Goal: Task Accomplishment & Management: Use online tool/utility

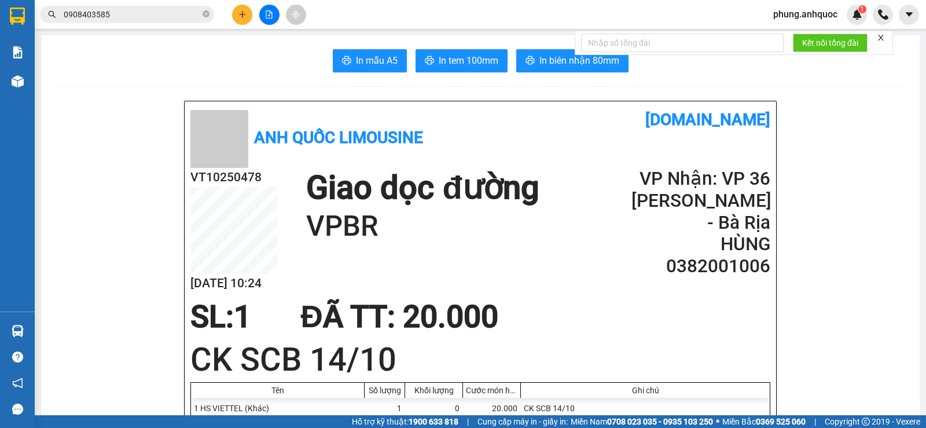
click at [249, 13] on button at bounding box center [242, 15] width 20 height 20
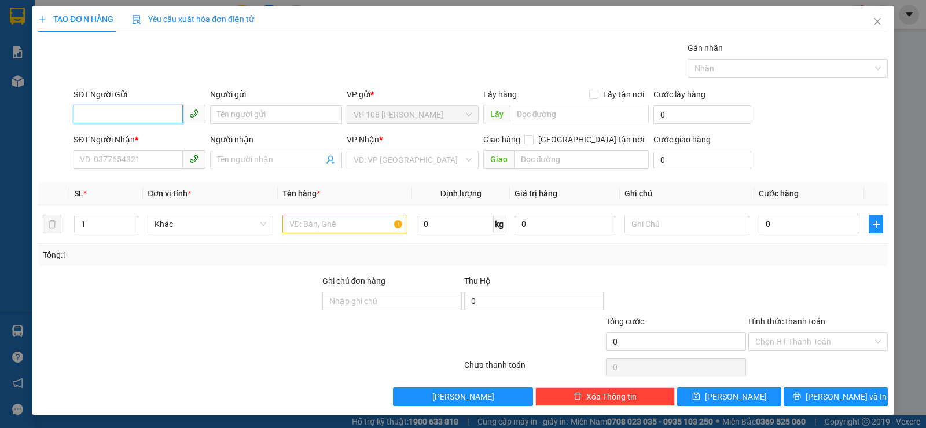
click at [163, 116] on input "SĐT Người Gửi" at bounding box center [127, 114] width 109 height 19
type input "0943599988"
click at [155, 138] on div "0943599988 - A HOAN" at bounding box center [138, 137] width 117 height 13
type input "A HOAN"
type input "0332236663"
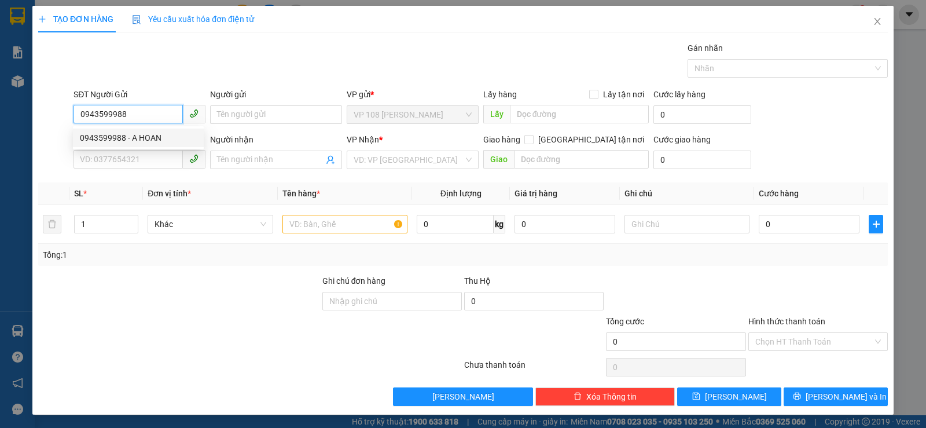
type input "a chính"
type input "VPVNT"
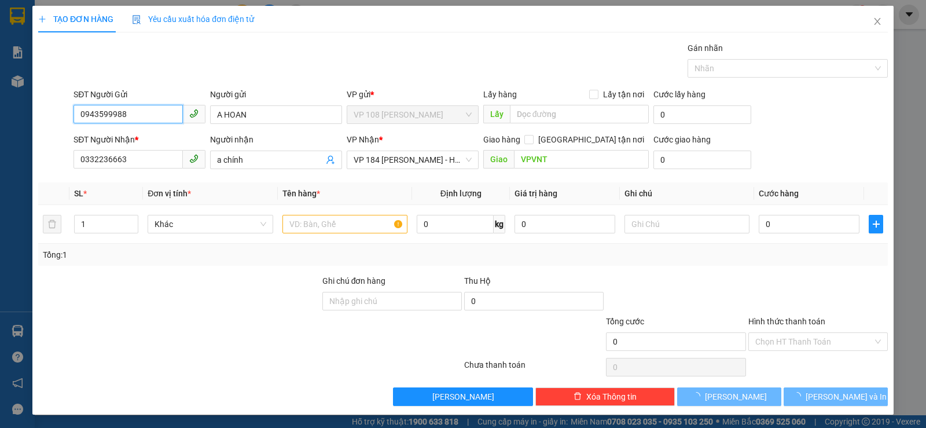
type input "30.000"
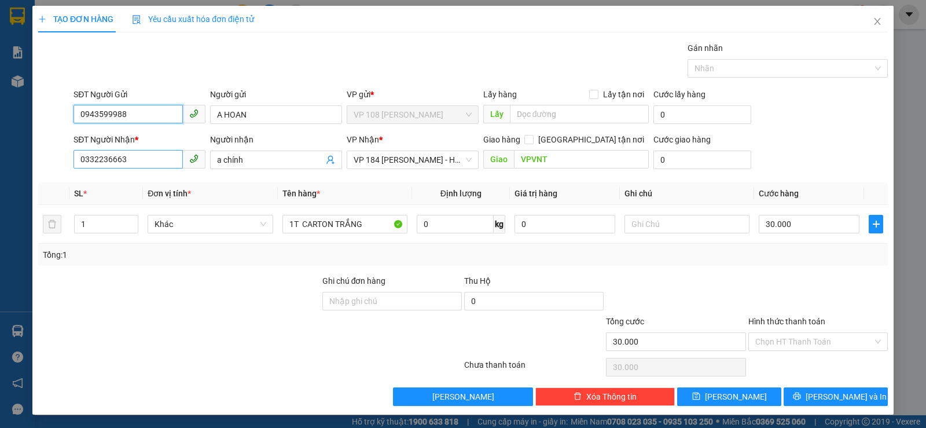
type input "0943599988"
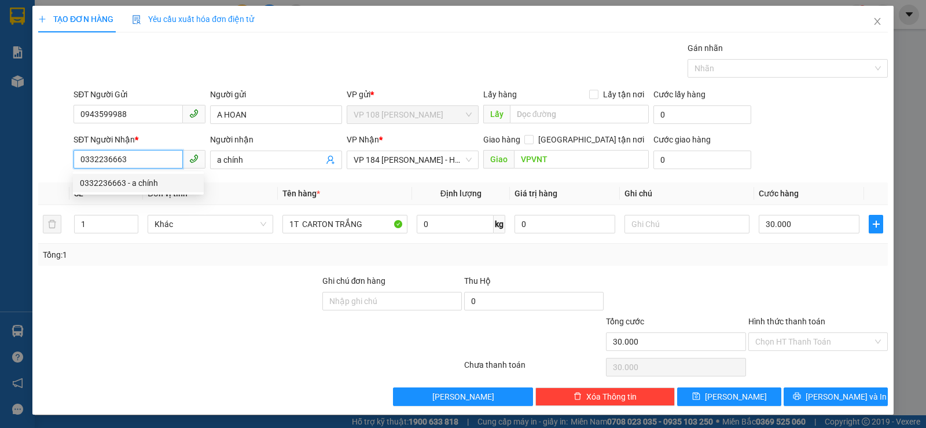
drag, startPoint x: 143, startPoint y: 159, endPoint x: 67, endPoint y: 160, distance: 77.0
click at [67, 160] on div "SĐT Người Nhận * 0332236663 Người nhận a chính VP Nhận * VP 184 [PERSON_NAME] -…" at bounding box center [463, 153] width 852 height 40
type input "0943599977"
click at [136, 183] on div "0943599977 - LỆ" at bounding box center [138, 182] width 117 height 13
type input "LỆ"
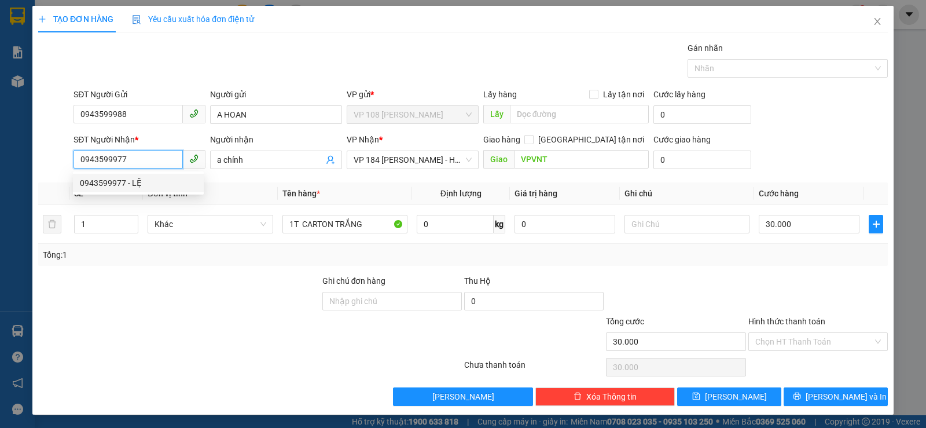
type input "VPSG"
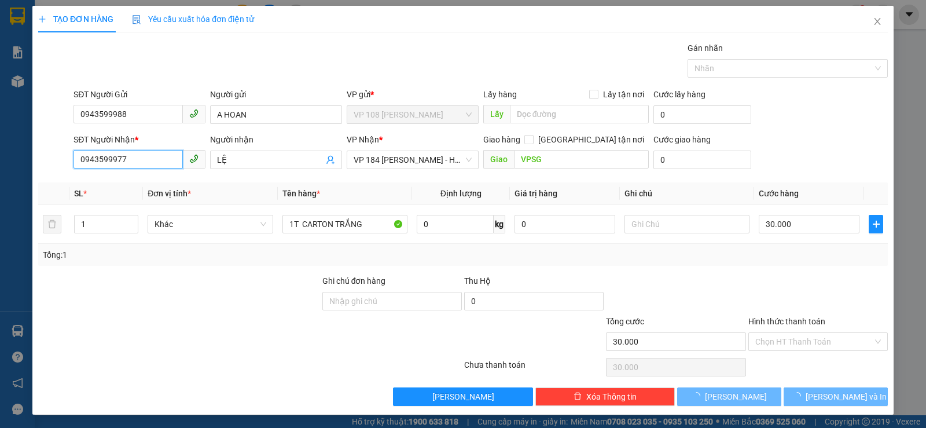
type input "20.000"
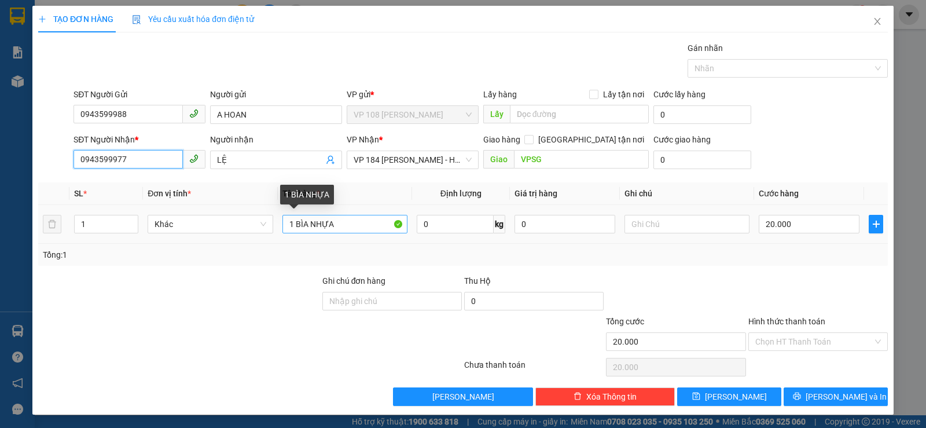
type input "0943599977"
drag, startPoint x: 343, startPoint y: 229, endPoint x: 197, endPoint y: 230, distance: 146.4
click at [227, 231] on tr "1 Khác 1 BÌA NHỰA 0 kg 0 20.000" at bounding box center [462, 224] width 849 height 39
type input "1T XỐP"
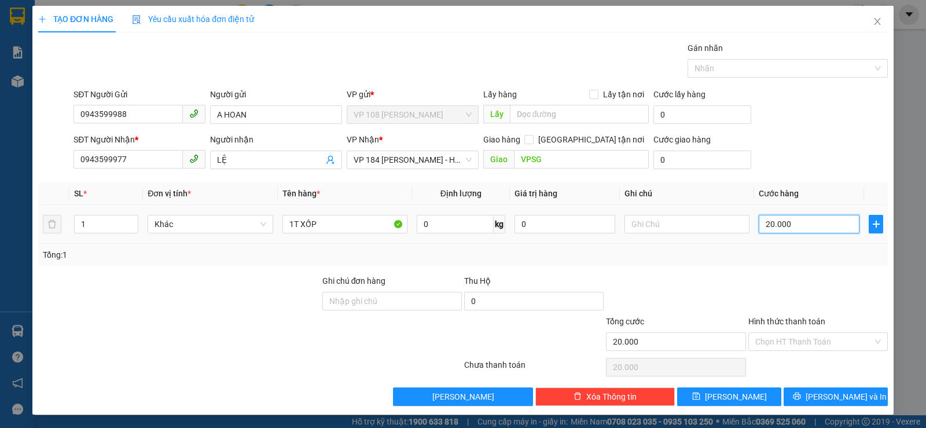
click at [802, 228] on input "20.000" at bounding box center [808, 224] width 101 height 19
type input "5"
type input "50"
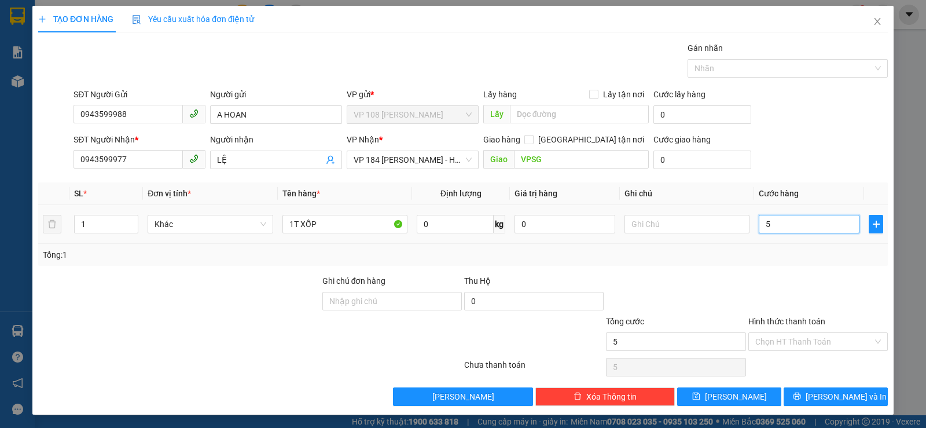
type input "50"
type input "500"
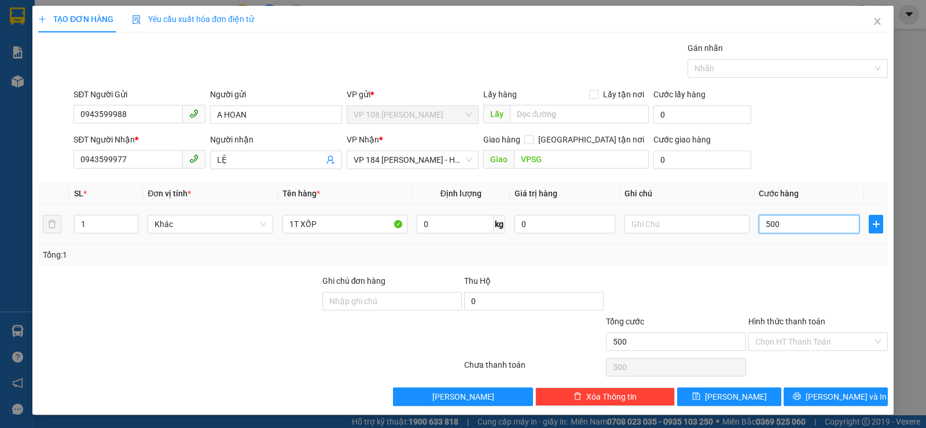
type input "5.000"
type input "50.000"
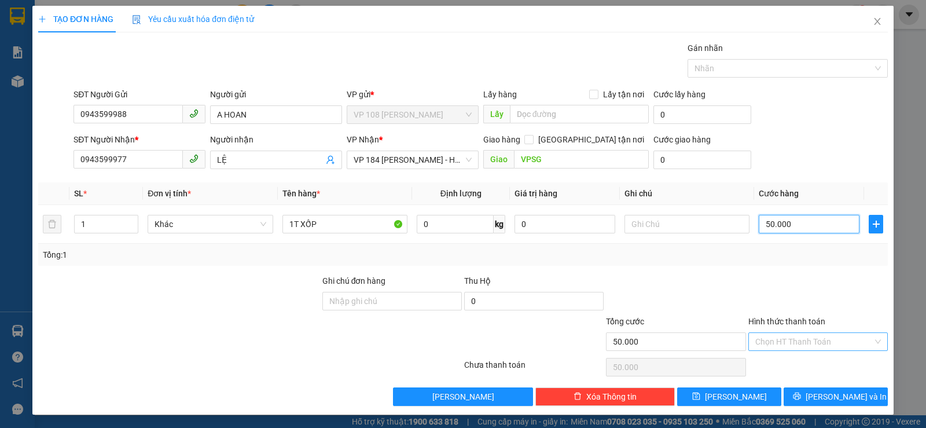
type input "50.000"
click at [787, 340] on input "Hình thức thanh toán" at bounding box center [813, 341] width 117 height 17
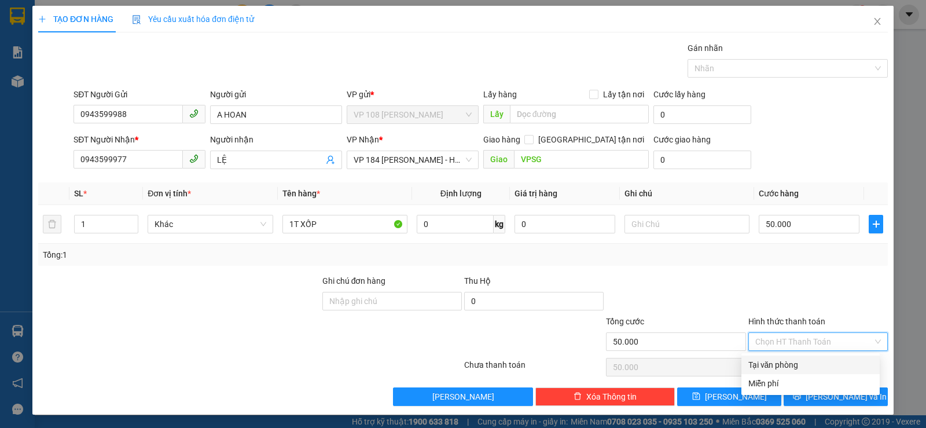
click at [780, 362] on div "Tại văn phòng" at bounding box center [810, 364] width 124 height 13
type input "0"
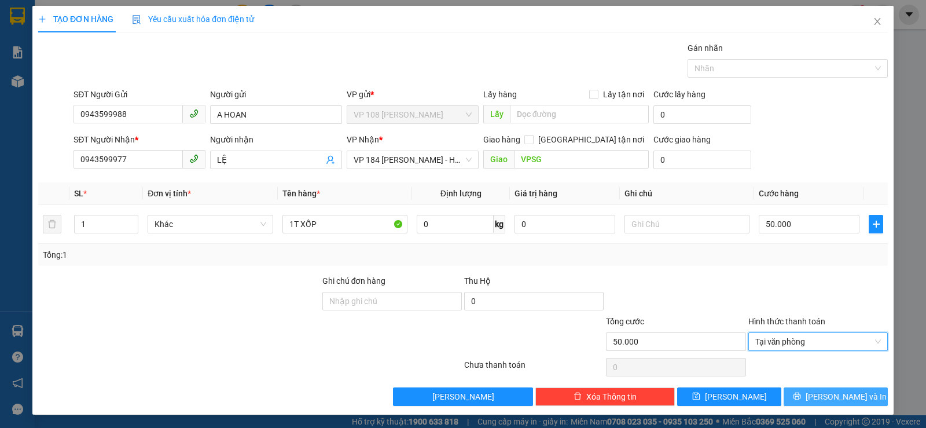
click at [846, 401] on span "[PERSON_NAME] và In" at bounding box center [845, 396] width 81 height 13
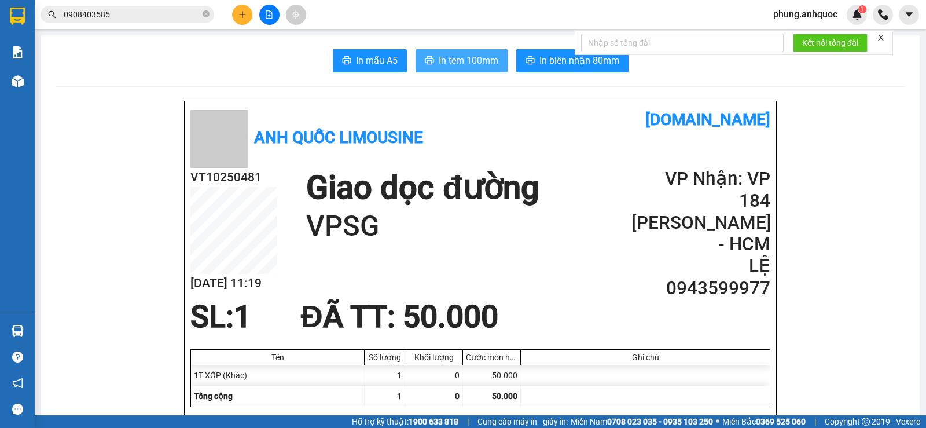
click at [451, 64] on span "In tem 100mm" at bounding box center [469, 60] width 60 height 14
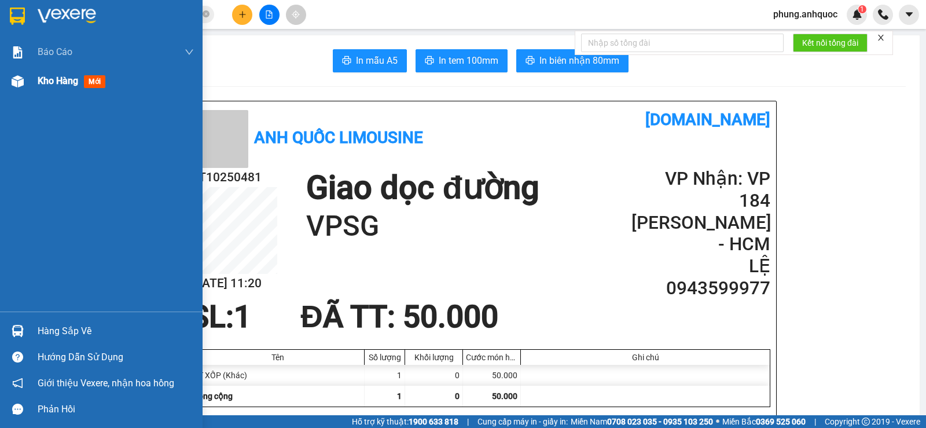
click at [51, 78] on span "Kho hàng" at bounding box center [58, 80] width 40 height 11
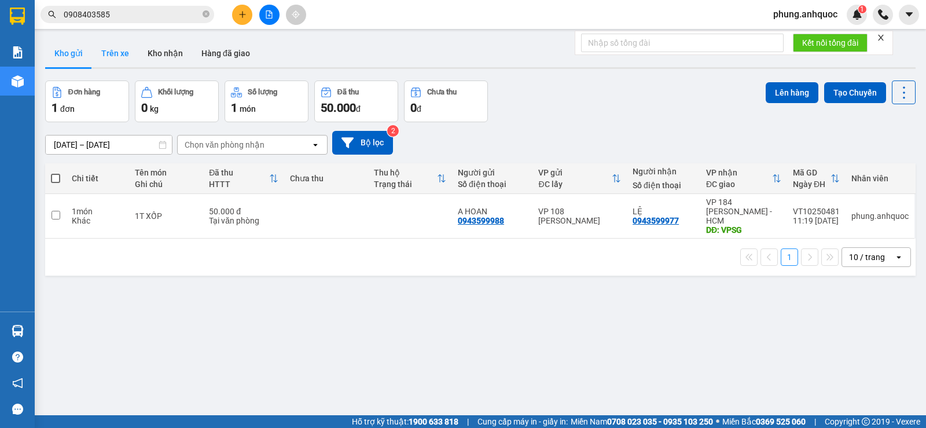
click at [117, 49] on button "Trên xe" at bounding box center [115, 53] width 46 height 28
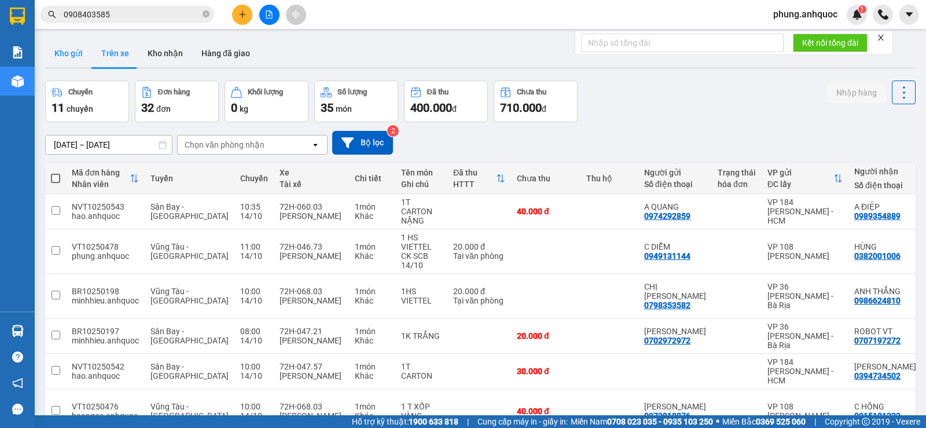
click at [74, 58] on button "Kho gửi" at bounding box center [68, 53] width 47 height 28
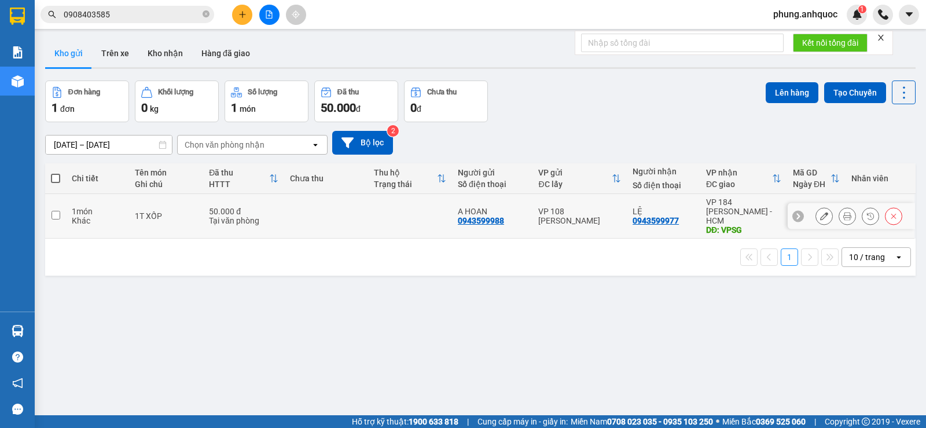
click at [58, 211] on input "checkbox" at bounding box center [55, 215] width 9 height 9
checkbox input "true"
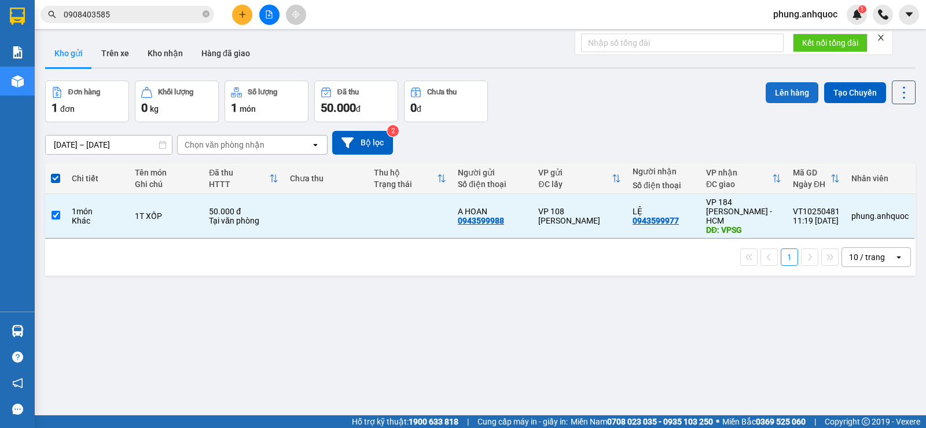
click at [784, 87] on button "Lên hàng" at bounding box center [791, 92] width 53 height 21
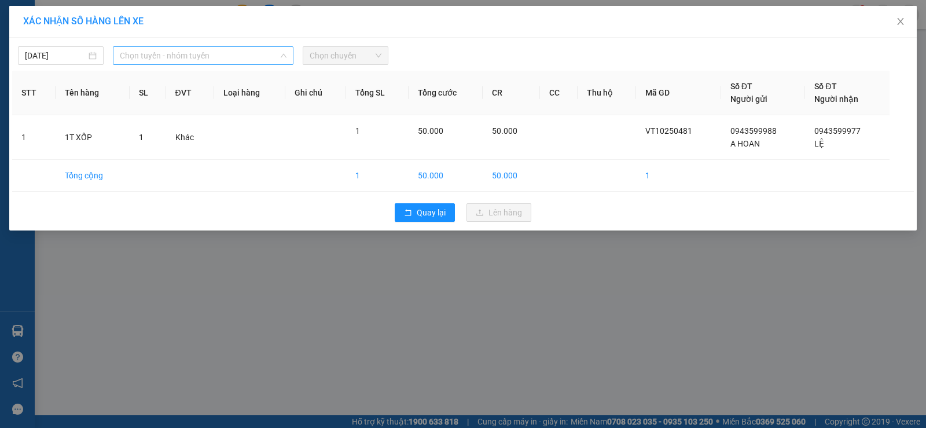
click at [216, 56] on span "Chọn tuyến - nhóm tuyến" at bounding box center [203, 55] width 167 height 17
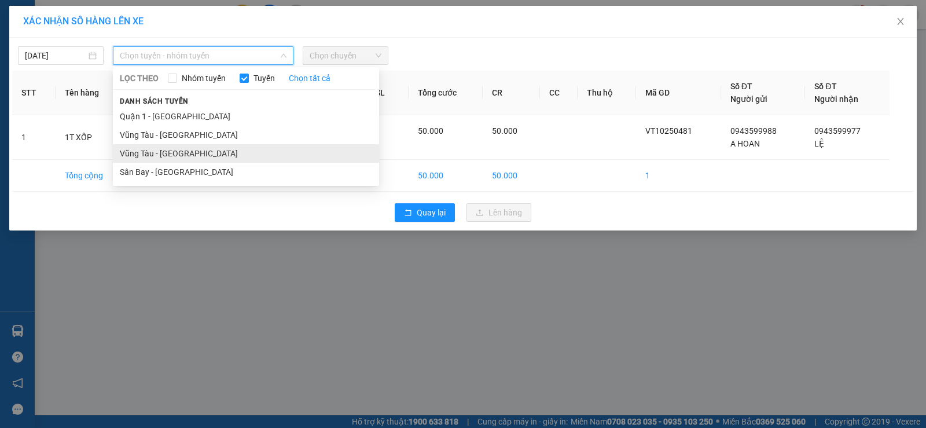
click at [182, 152] on li "Vũng Tàu - [GEOGRAPHIC_DATA]" at bounding box center [246, 153] width 266 height 19
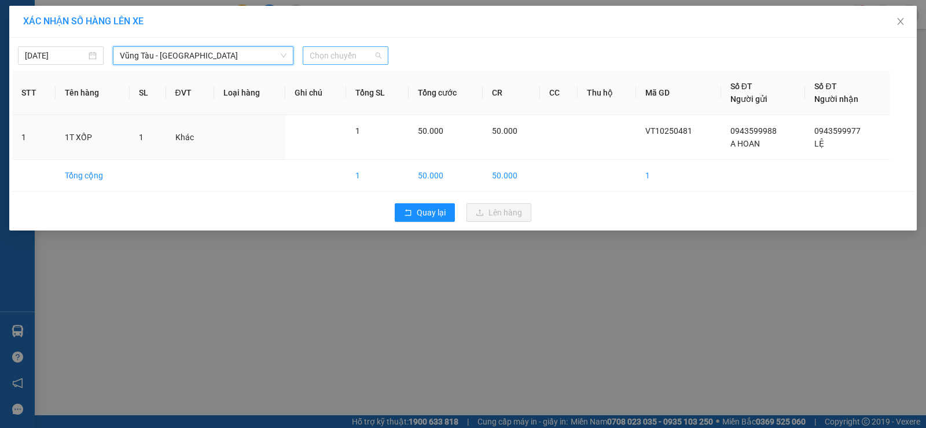
click at [344, 51] on span "Chọn chuyến" at bounding box center [346, 55] width 72 height 17
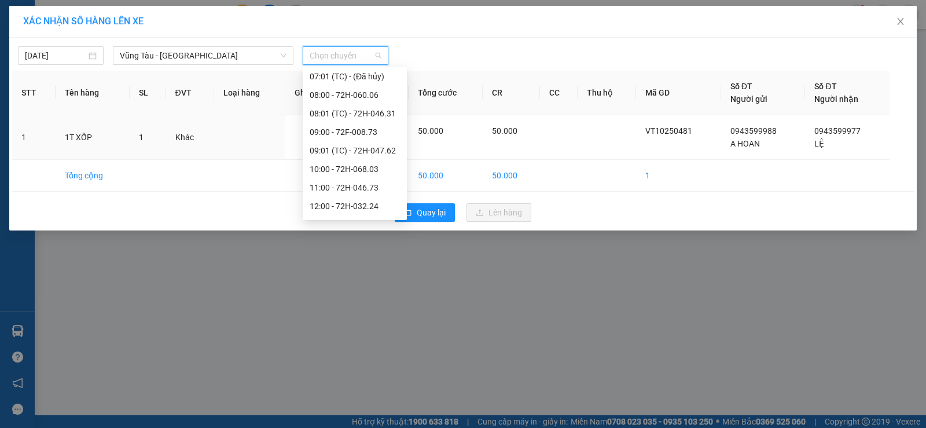
scroll to position [174, 0]
click at [362, 183] on div "12:00 - 72H-032.24" at bounding box center [355, 182] width 90 height 13
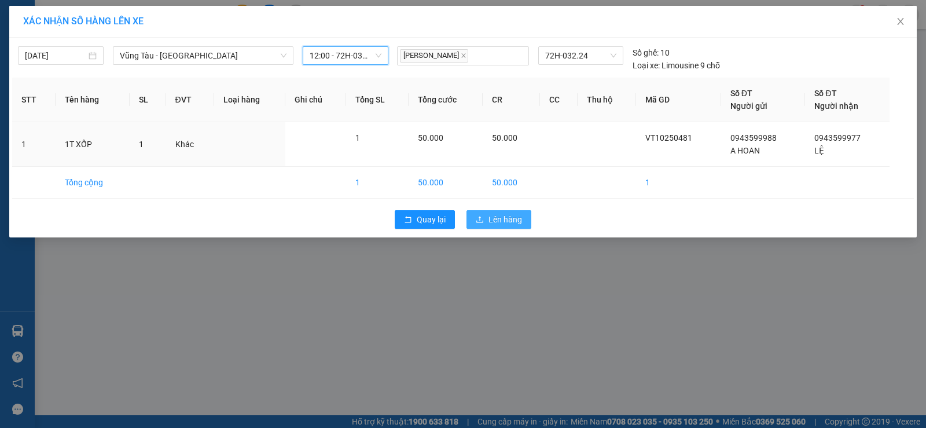
click at [500, 223] on span "Lên hàng" at bounding box center [505, 219] width 34 height 13
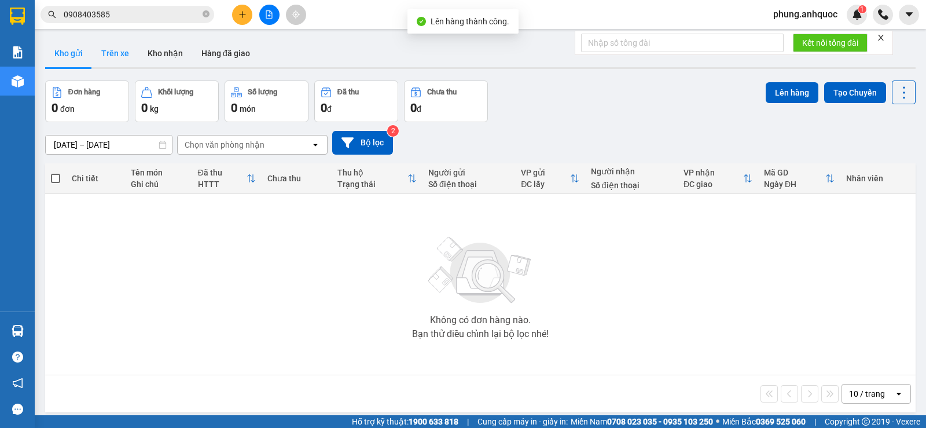
click at [115, 57] on button "Trên xe" at bounding box center [115, 53] width 46 height 28
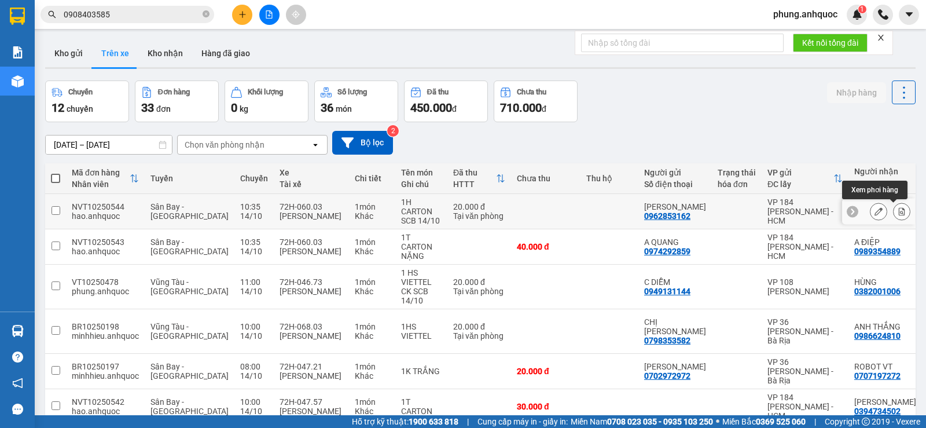
click at [898, 211] on icon at bounding box center [901, 211] width 6 height 8
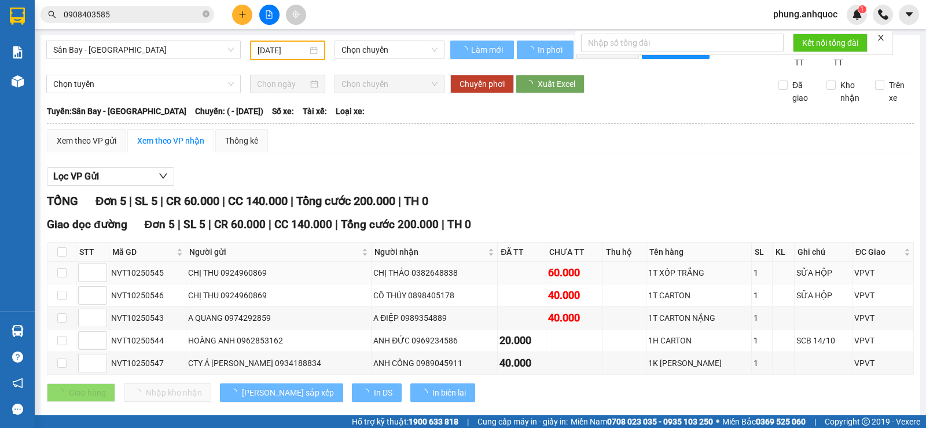
type input "[DATE]"
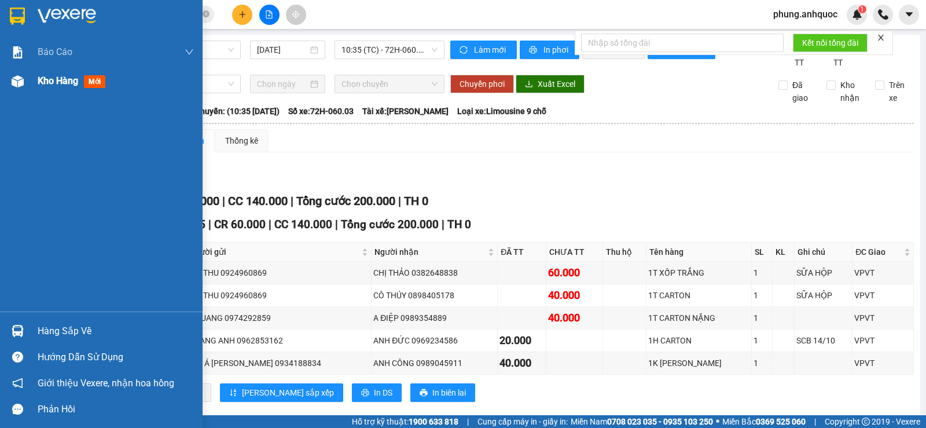
click at [22, 84] on img at bounding box center [18, 81] width 12 height 12
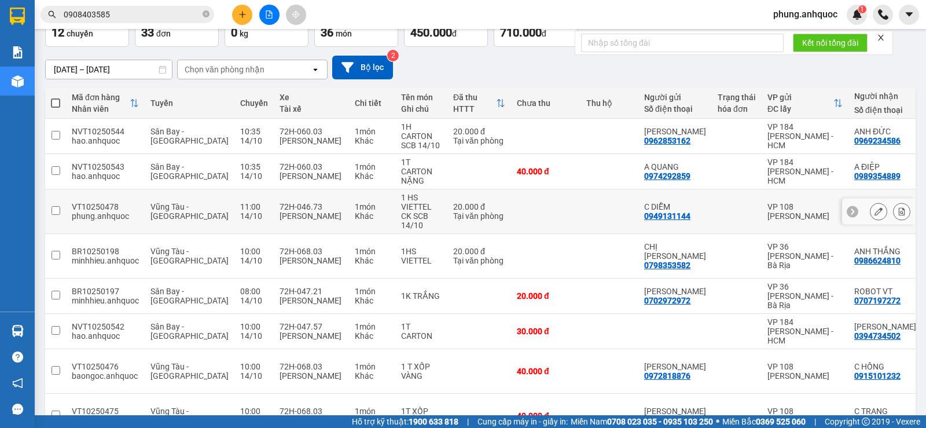
scroll to position [193, 0]
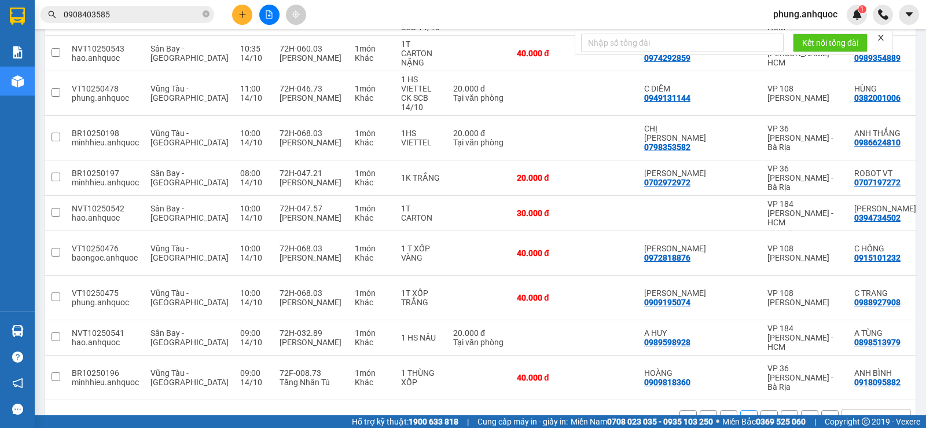
click at [720, 410] on button "1" at bounding box center [728, 418] width 17 height 17
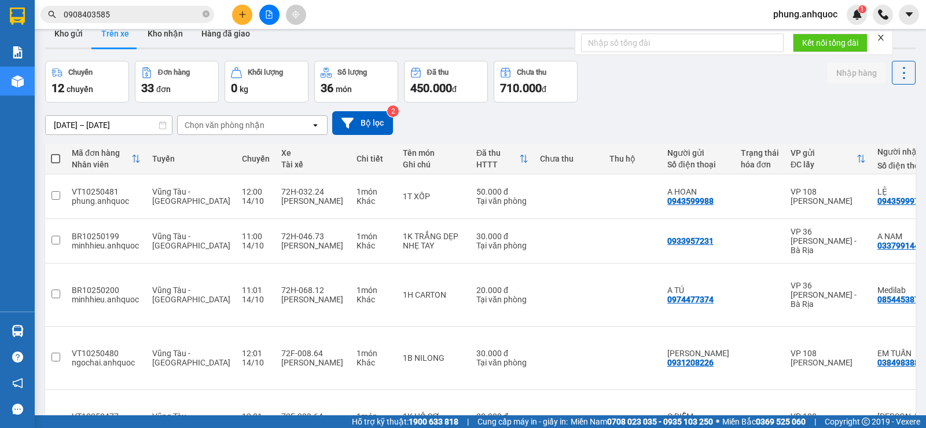
scroll to position [0, 0]
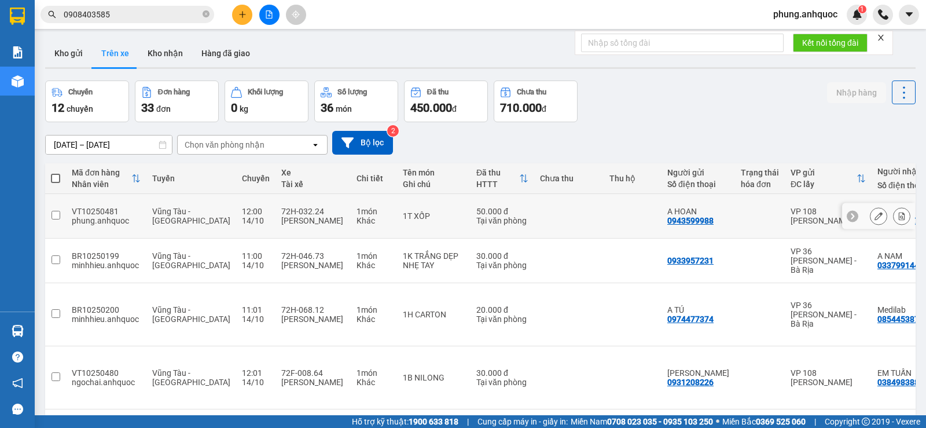
click at [898, 211] on button at bounding box center [901, 216] width 16 height 20
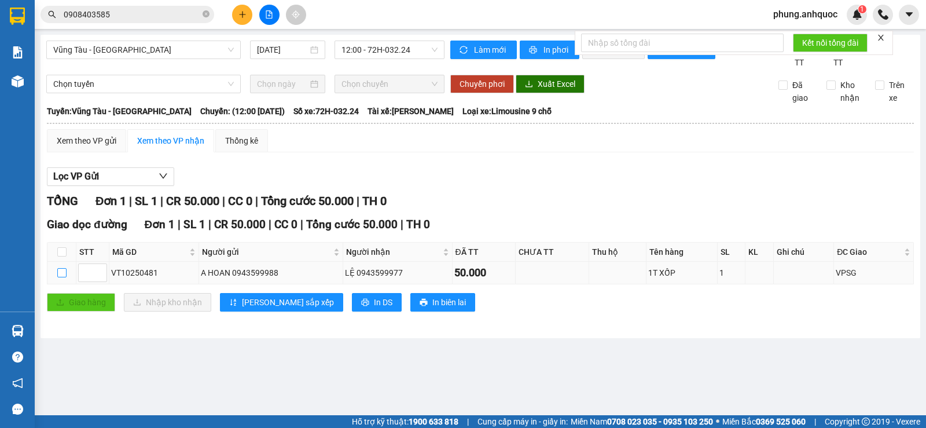
click at [60, 277] on input "checkbox" at bounding box center [61, 272] width 9 height 9
checkbox input "true"
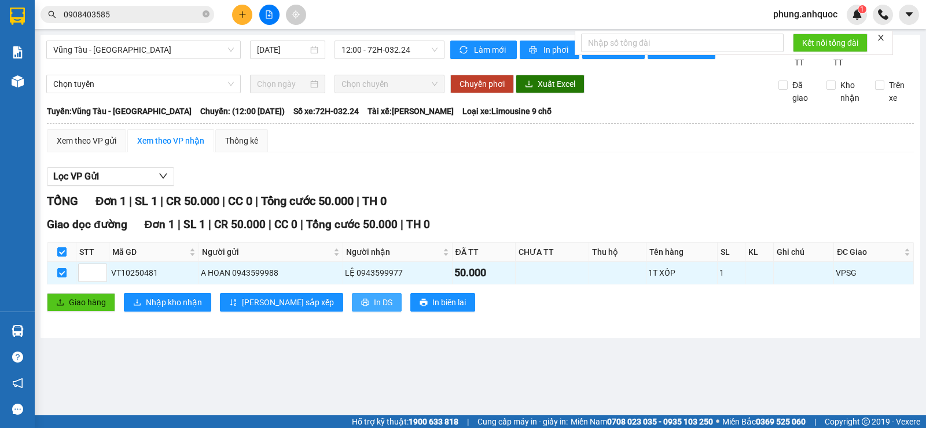
click at [374, 308] on span "In DS" at bounding box center [383, 302] width 19 height 13
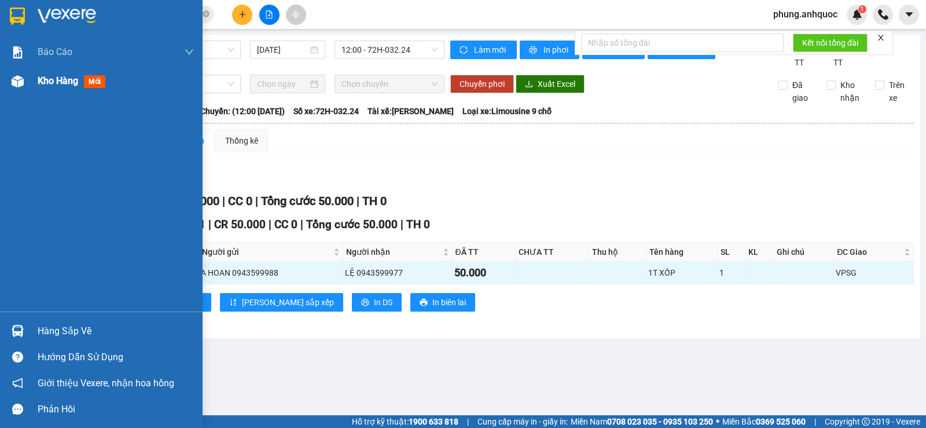
click at [53, 83] on span "Kho hàng" at bounding box center [58, 80] width 40 height 11
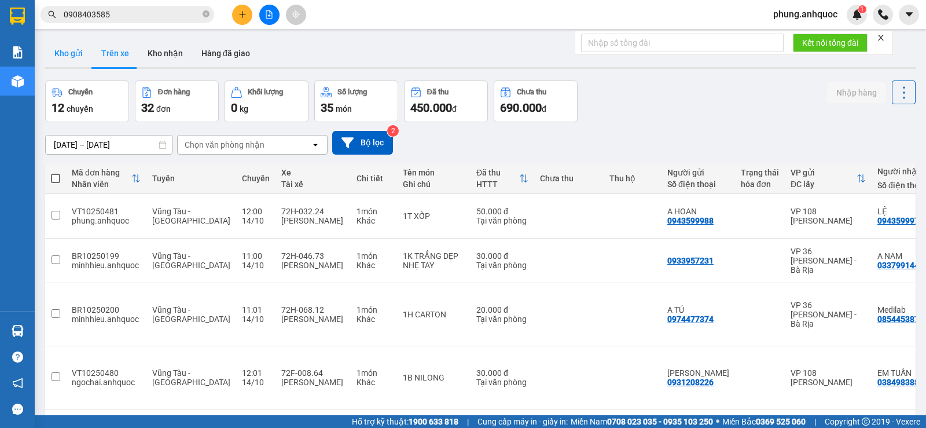
click at [73, 62] on button "Kho gửi" at bounding box center [68, 53] width 47 height 28
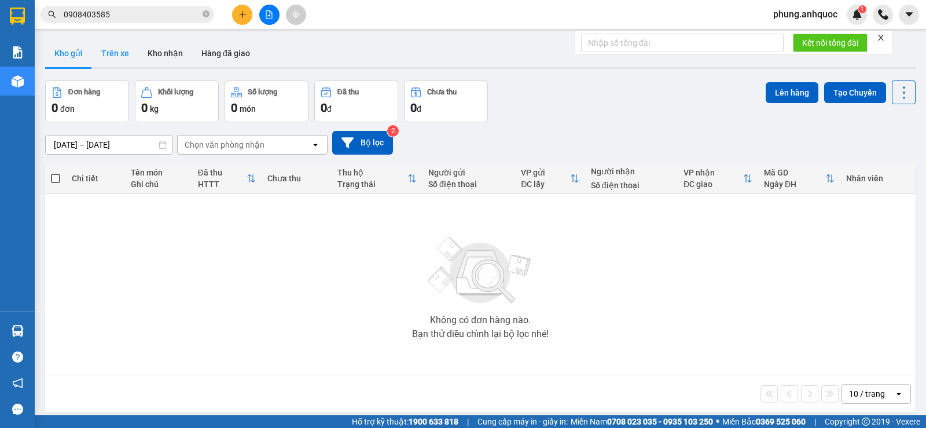
click at [120, 55] on button "Trên xe" at bounding box center [115, 53] width 46 height 28
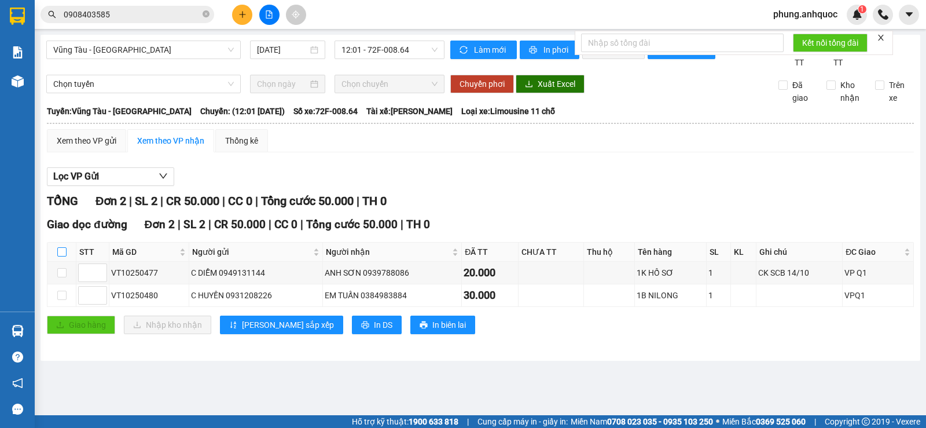
click at [63, 256] on input "checkbox" at bounding box center [61, 251] width 9 height 9
checkbox input "true"
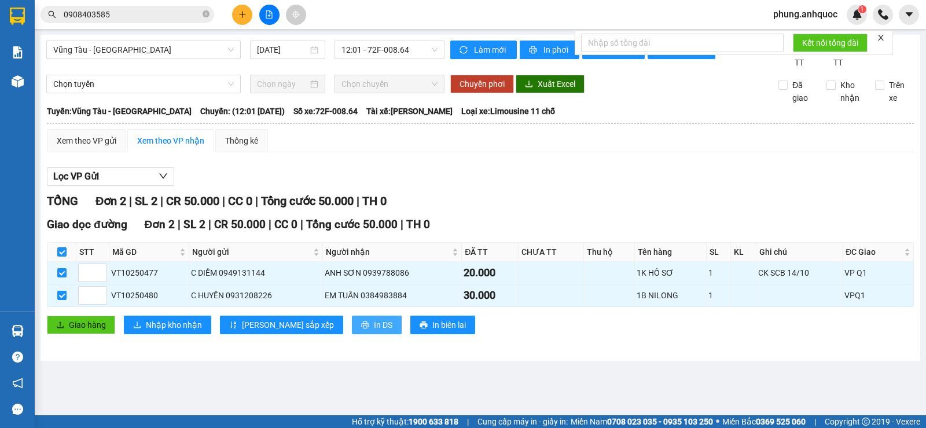
click at [374, 331] on span "In DS" at bounding box center [383, 324] width 19 height 13
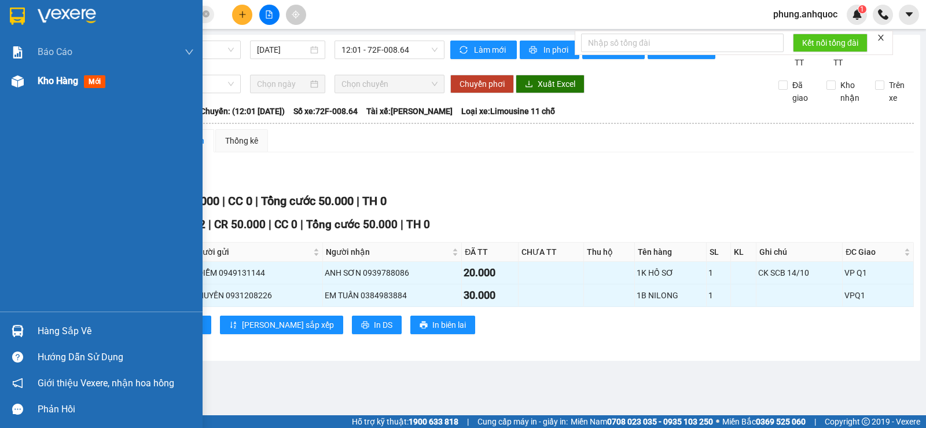
click at [18, 82] on img at bounding box center [18, 81] width 12 height 12
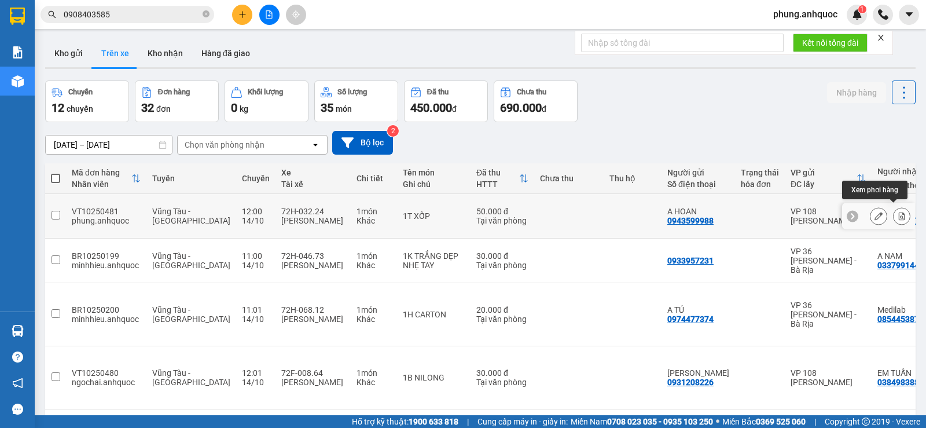
click at [893, 215] on button at bounding box center [901, 216] width 16 height 20
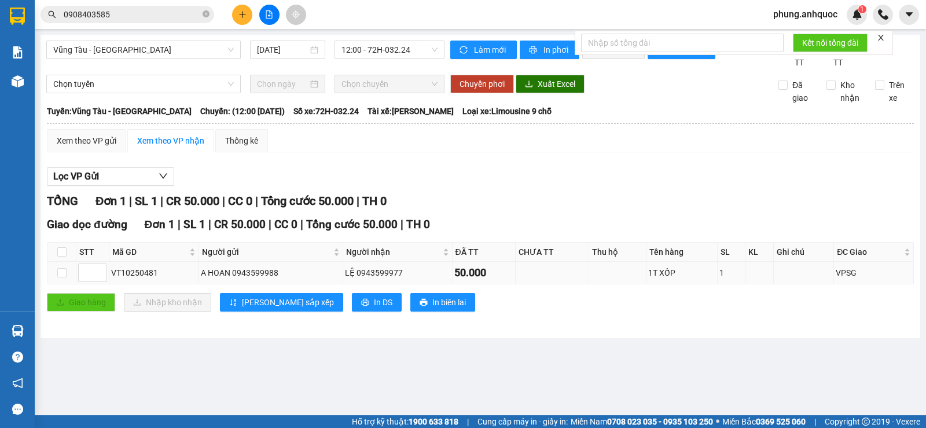
click at [56, 284] on td at bounding box center [61, 272] width 29 height 23
click at [60, 277] on input "checkbox" at bounding box center [61, 272] width 9 height 9
checkbox input "true"
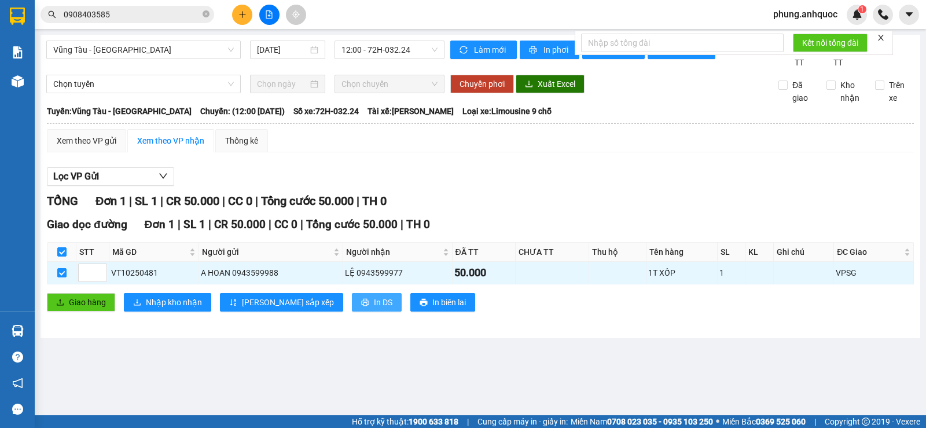
click at [374, 308] on span "In DS" at bounding box center [383, 302] width 19 height 13
